Goal: Information Seeking & Learning: Learn about a topic

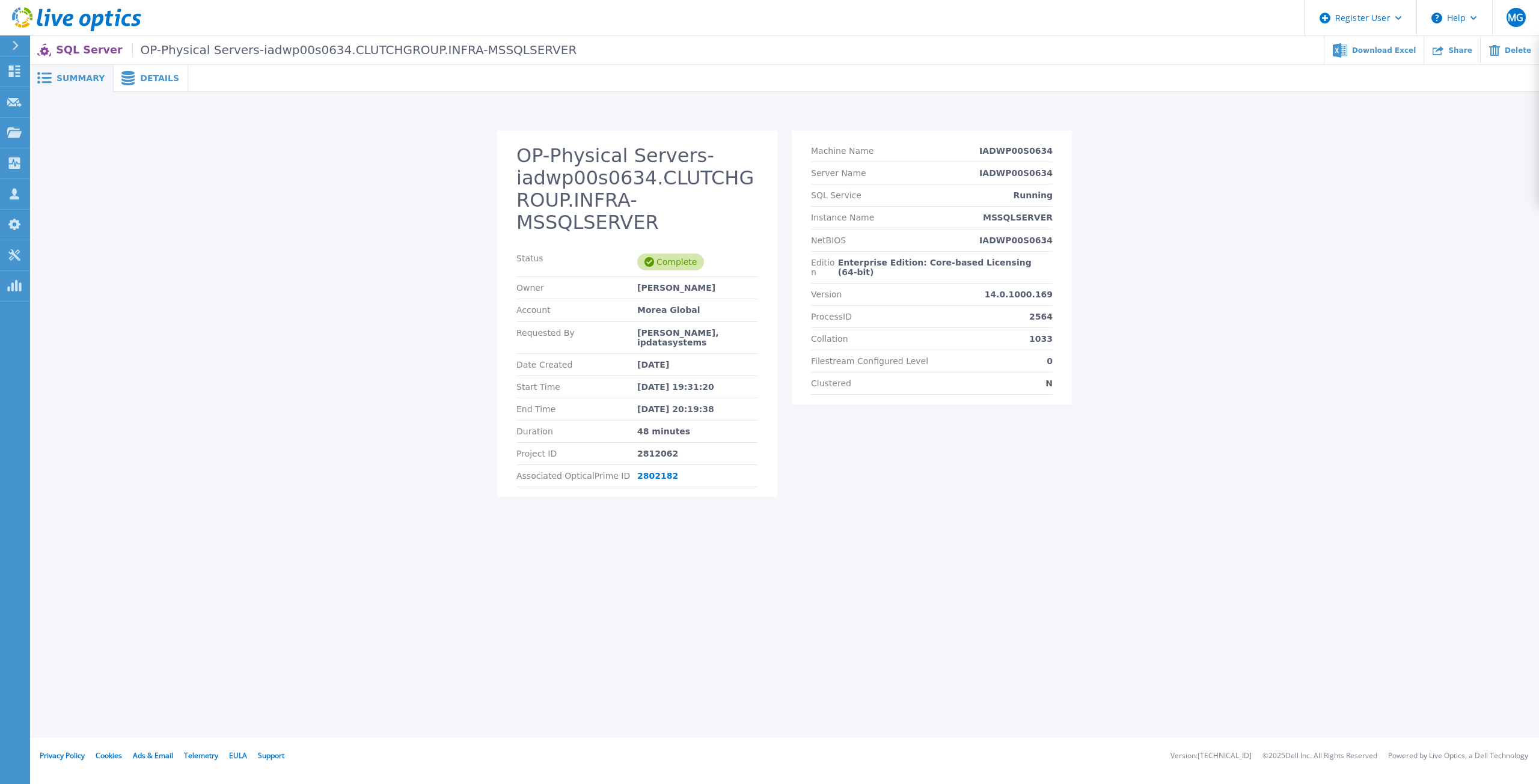
click at [151, 81] on span "Details" at bounding box center [160, 78] width 39 height 9
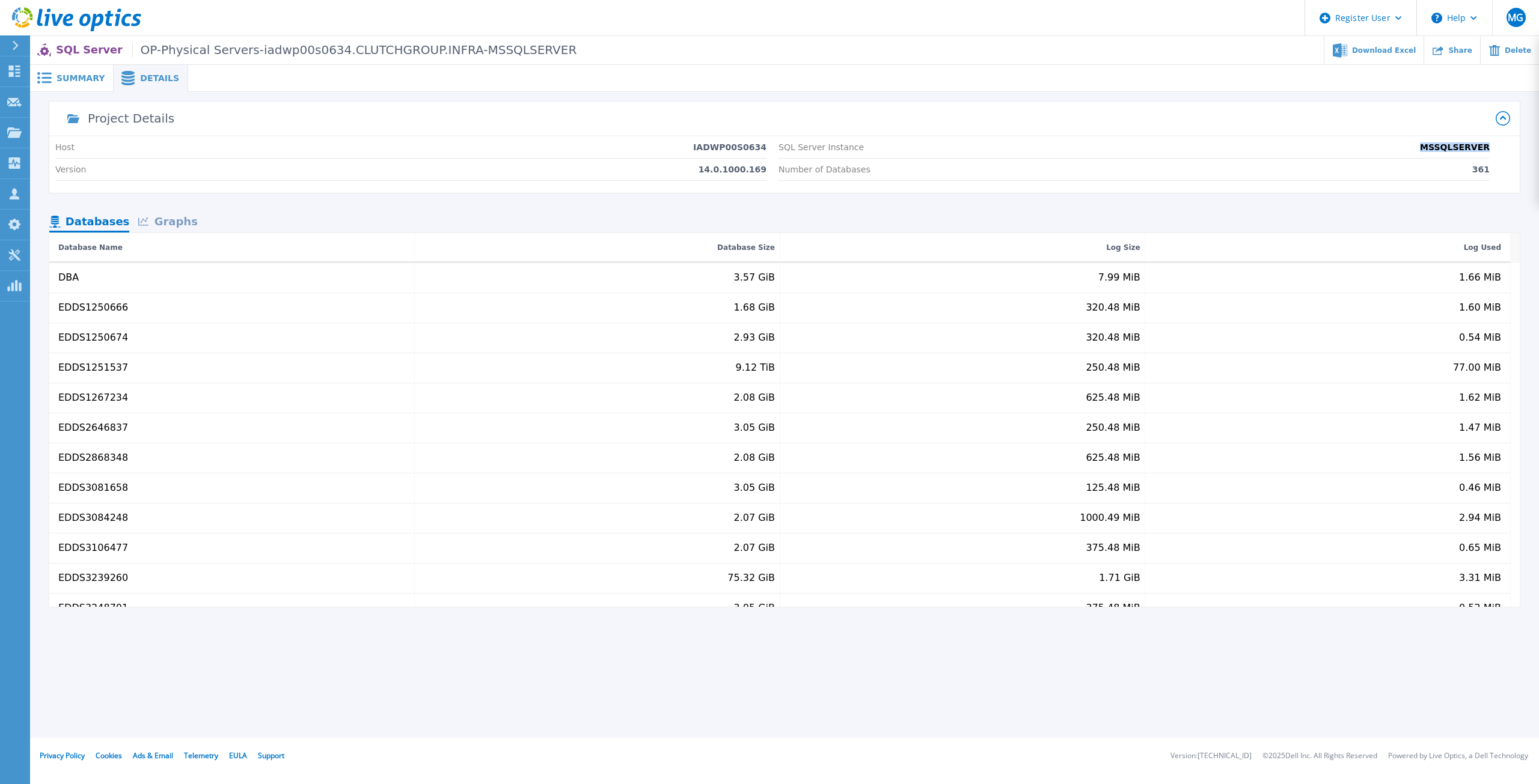
drag, startPoint x: 1533, startPoint y: 155, endPoint x: 1558, endPoint y: 156, distance: 25.0
click at [1530, 156] on html "Register User Help MG Dell User Matej Gregora [EMAIL_ADDRESS][DOMAIN_NAME] Dell…" at bounding box center [769, 374] width 1539 height 749
click at [550, 169] on div "Version 14.0.1000.169" at bounding box center [411, 170] width 711 height 22
